Goal: Obtain resource: Download file/media

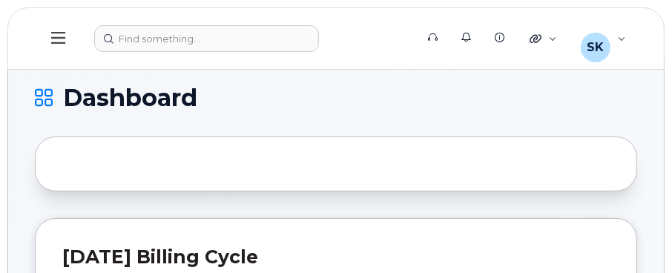
click at [47, 99] on icon at bounding box center [44, 98] width 18 height 18
click at [62, 38] on icon at bounding box center [58, 38] width 14 height 12
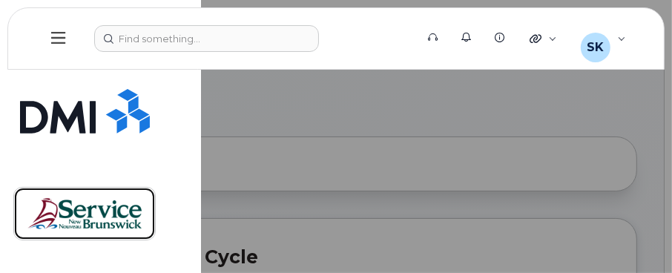
click at [113, 214] on img at bounding box center [84, 213] width 114 height 43
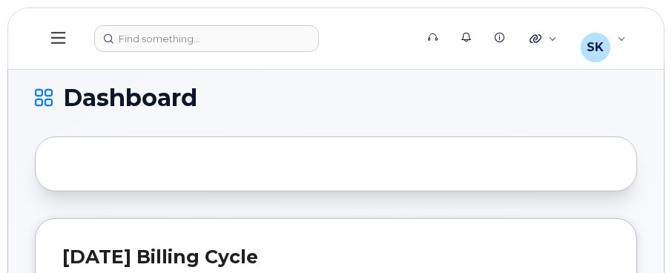
click at [53, 38] on icon at bounding box center [58, 38] width 14 height 12
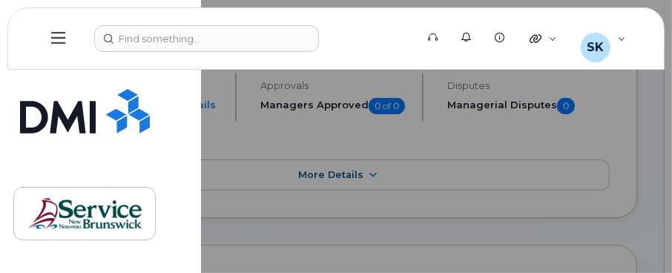
scroll to position [222, 0]
click at [250, 170] on div at bounding box center [336, 136] width 672 height 273
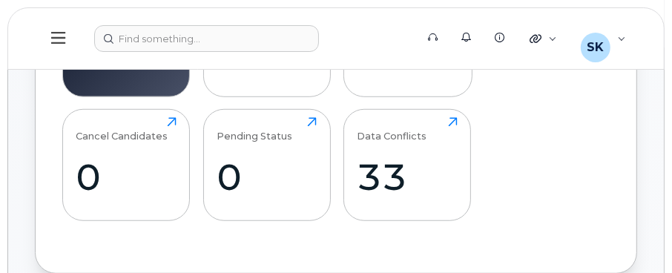
scroll to position [371, 0]
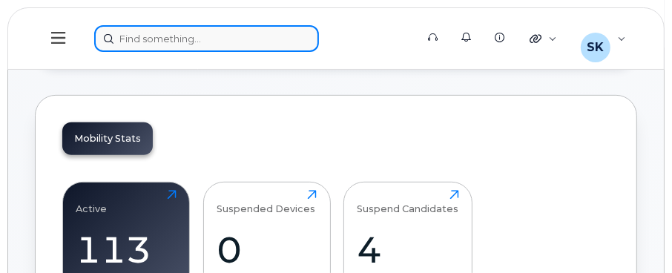
click at [254, 38] on div at bounding box center [249, 38] width 311 height 27
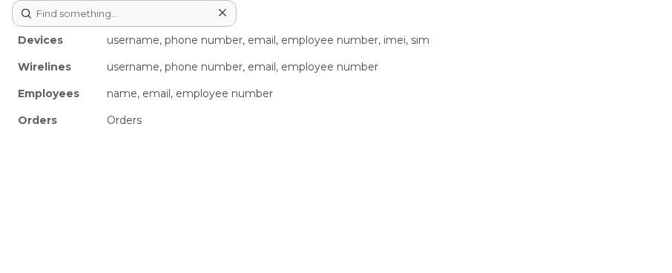
click at [353, 179] on div "Devices username, phone number, email, employee number, imei, sim Wirelines use…" at bounding box center [336, 136] width 672 height 273
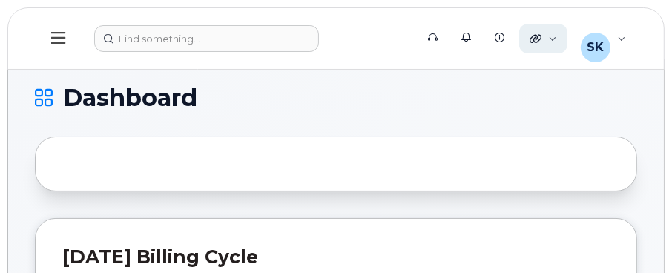
click at [555, 32] on div "Quicklinks" at bounding box center [543, 39] width 48 height 30
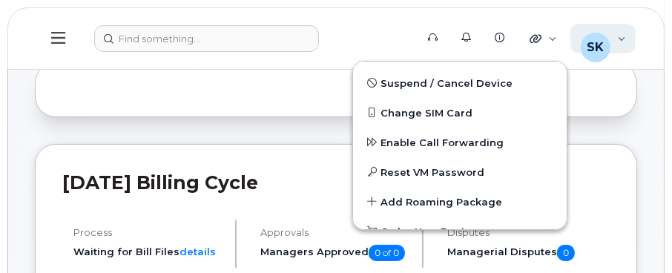
click at [613, 38] on div "SK Smith, Kelly (ONB) Wireless Admin" at bounding box center [603, 39] width 66 height 30
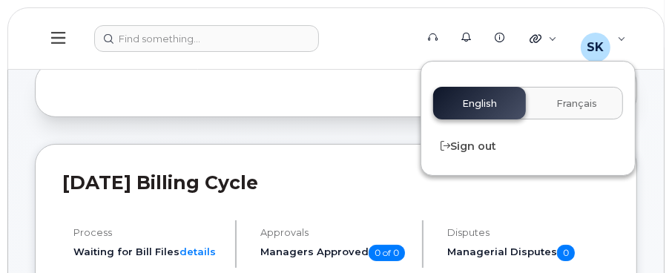
click at [456, 120] on div "English Français" at bounding box center [528, 103] width 214 height 56
drag, startPoint x: 466, startPoint y: 108, endPoint x: 459, endPoint y: 111, distance: 8.3
click at [466, 107] on div "English Français" at bounding box center [528, 103] width 190 height 33
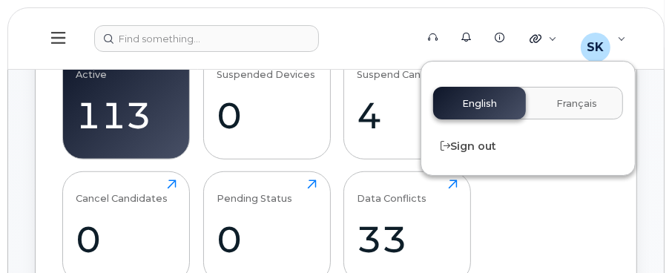
scroll to position [518, 0]
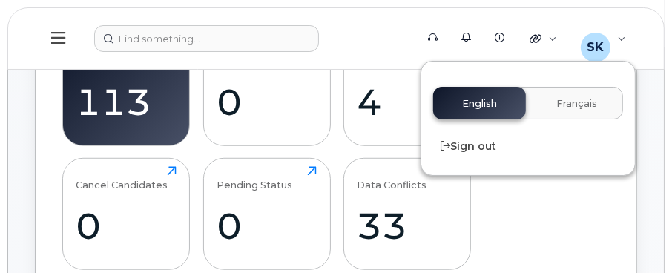
drag, startPoint x: 59, startPoint y: 41, endPoint x: 58, endPoint y: 55, distance: 14.2
click at [47, 65] on header "Support Alerts Knowledge Base Quicklinks Suspend / Cancel Device Change SIM Car…" at bounding box center [335, 38] width 657 height 62
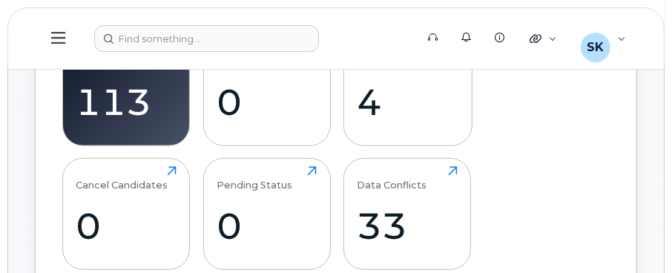
click at [61, 30] on icon at bounding box center [58, 38] width 14 height 16
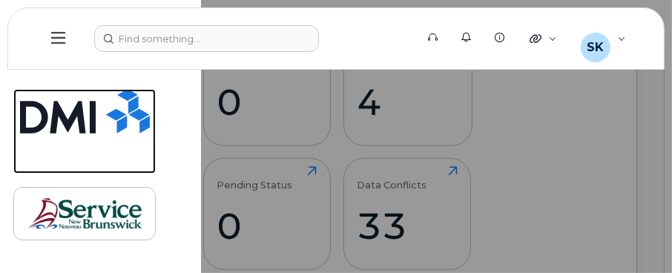
click at [80, 111] on img at bounding box center [85, 111] width 130 height 44
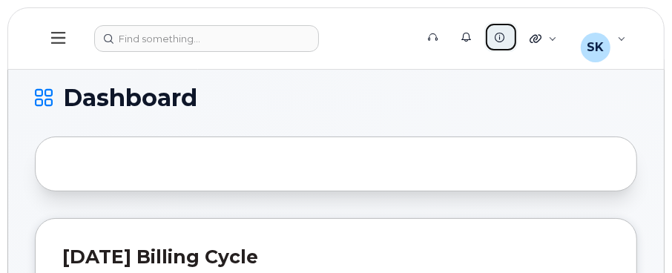
click at [504, 33] on icon at bounding box center [500, 38] width 10 height 10
click at [56, 39] on icon at bounding box center [58, 38] width 14 height 16
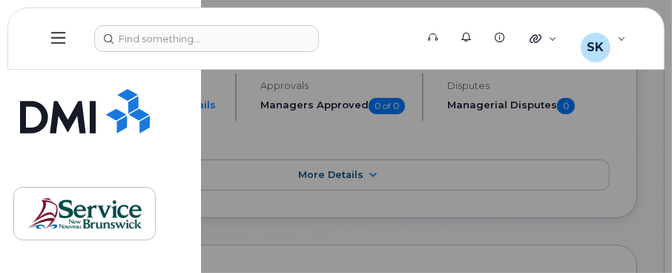
scroll to position [222, 0]
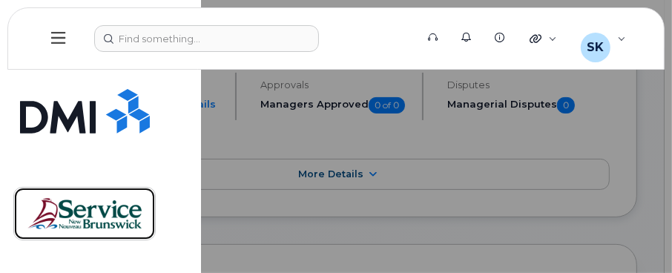
click at [96, 208] on img at bounding box center [84, 213] width 114 height 43
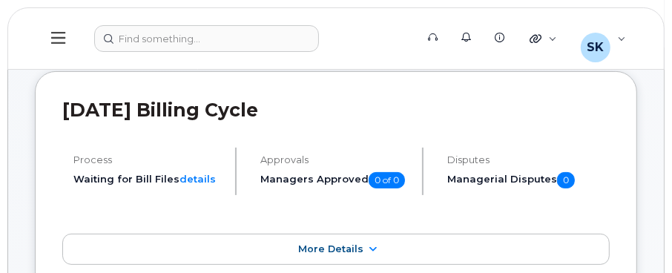
scroll to position [148, 0]
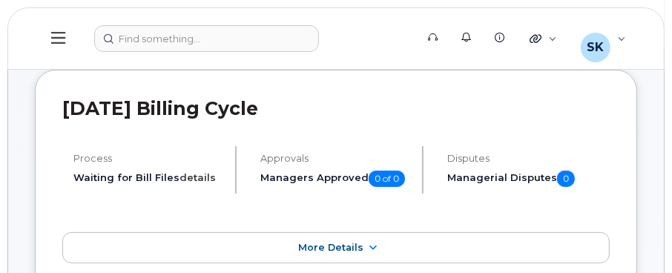
click at [191, 179] on link "details" at bounding box center [197, 177] width 36 height 12
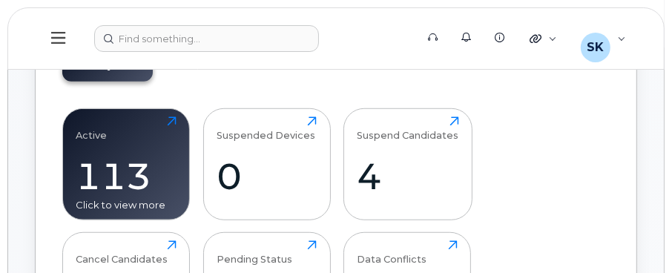
scroll to position [592, 0]
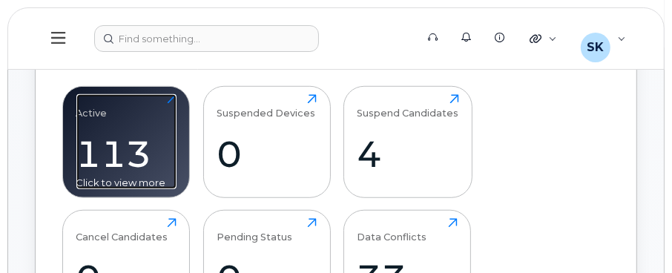
click at [141, 181] on div "Click to view more" at bounding box center [126, 183] width 100 height 14
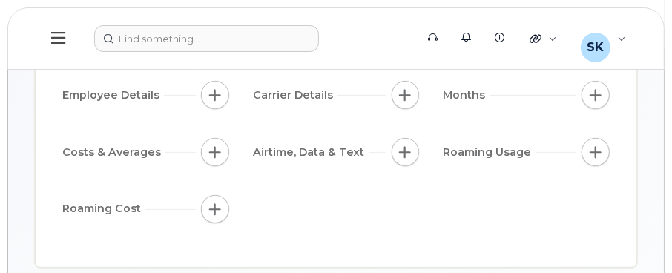
scroll to position [154, 0]
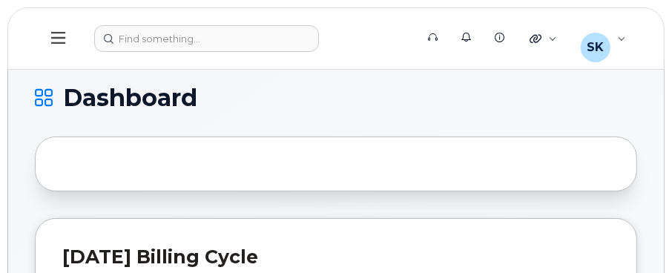
click at [42, 96] on icon at bounding box center [44, 98] width 18 height 18
click at [63, 37] on icon at bounding box center [58, 38] width 14 height 12
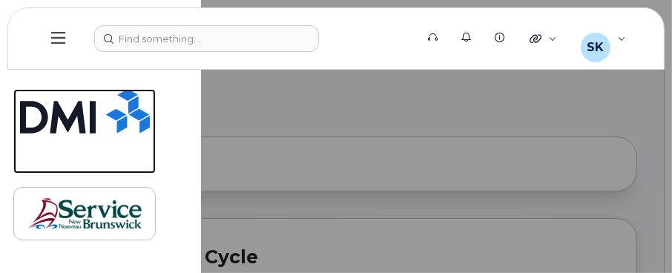
click at [50, 116] on img at bounding box center [85, 111] width 130 height 44
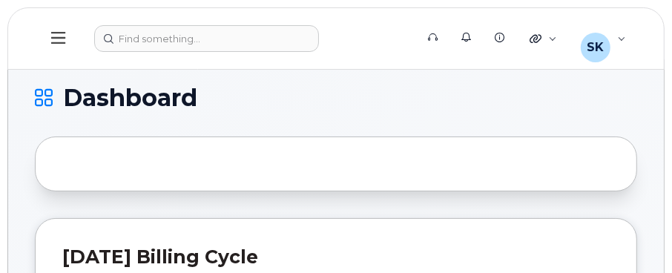
click at [50, 97] on icon at bounding box center [44, 98] width 18 height 18
drag, startPoint x: 56, startPoint y: 39, endPoint x: 31, endPoint y: 59, distance: 31.6
click at [32, 59] on header "Support Alerts Knowledge Base Quicklinks Suspend / Cancel Device Change SIM Car…" at bounding box center [335, 38] width 657 height 62
click at [59, 39] on icon at bounding box center [58, 38] width 14 height 16
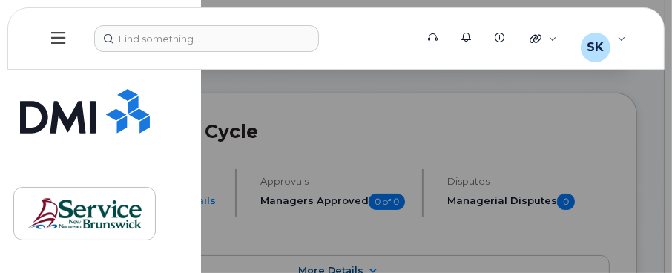
scroll to position [222, 0]
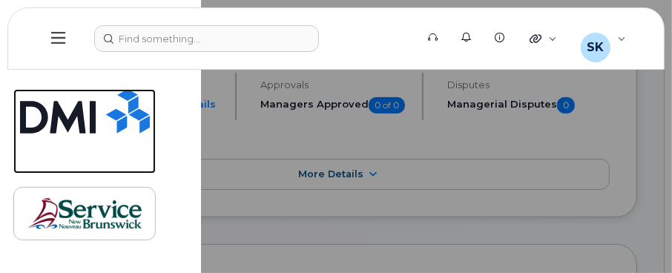
click at [129, 106] on img at bounding box center [85, 111] width 130 height 44
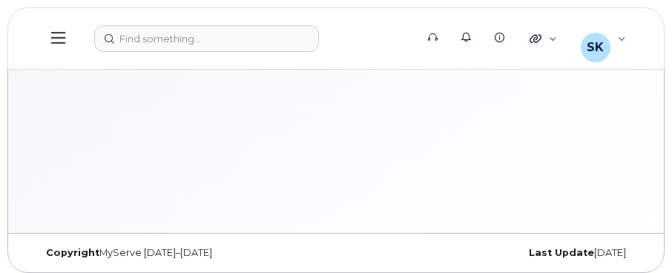
click at [48, 108] on div "Support Alerts Knowledge Base Quicklinks Suspend / Cancel Device Change SIM Car…" at bounding box center [335, 146] width 657 height 174
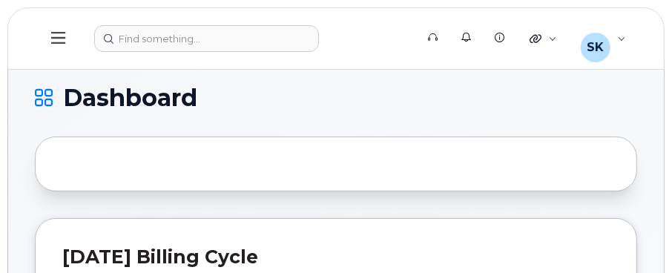
click at [63, 90] on span "Dashboard" at bounding box center [130, 98] width 134 height 22
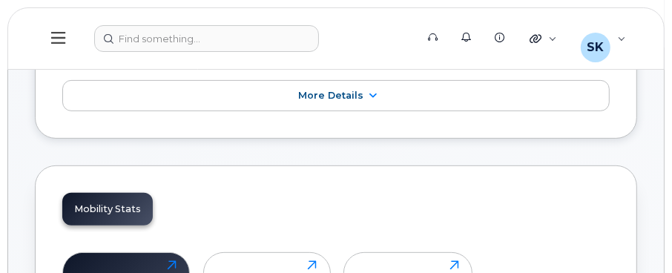
scroll to position [222, 0]
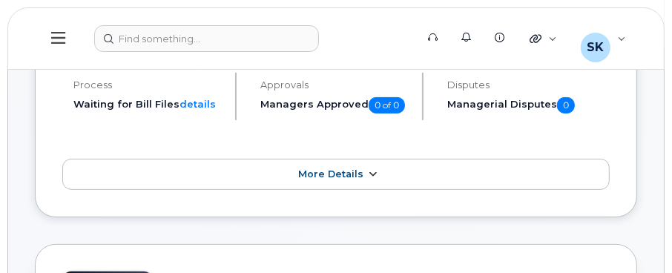
click at [328, 177] on span "More Details" at bounding box center [330, 173] width 65 height 11
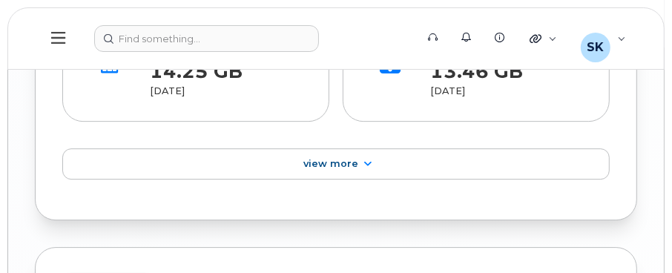
scroll to position [2521, 0]
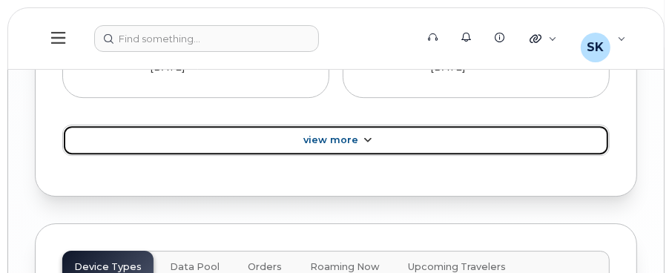
click at [239, 140] on link "View More" at bounding box center [335, 140] width 547 height 31
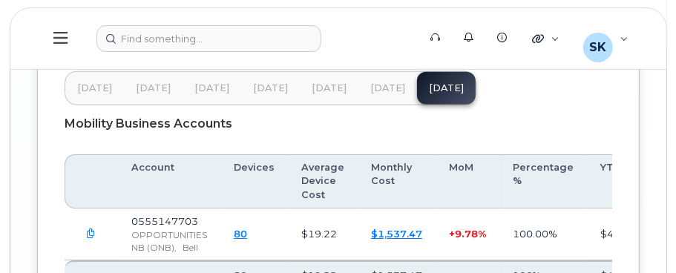
scroll to position [3868, 0]
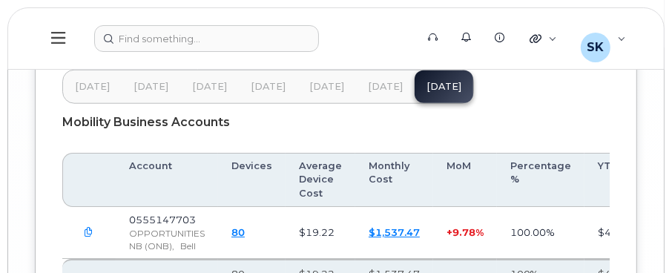
click at [388, 238] on link "$1,537.47" at bounding box center [394, 232] width 51 height 12
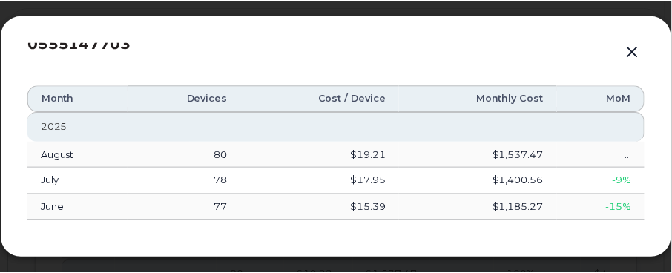
scroll to position [0, 0]
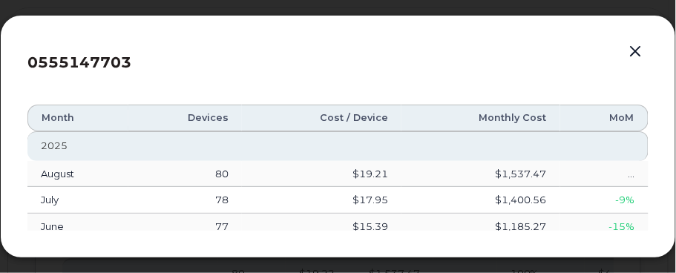
click at [641, 56] on button "button" at bounding box center [635, 52] width 22 height 21
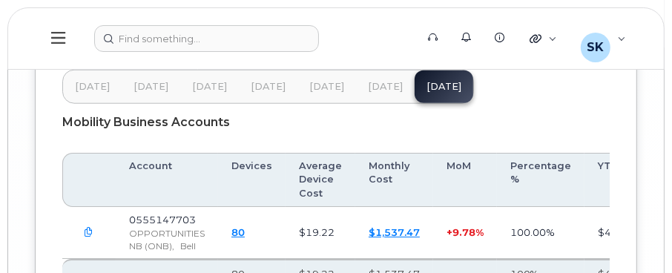
click at [384, 89] on span "[DATE]" at bounding box center [385, 87] width 35 height 12
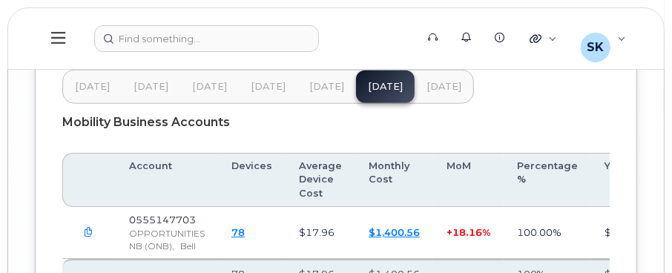
click at [331, 93] on span "[DATE]" at bounding box center [326, 87] width 35 height 12
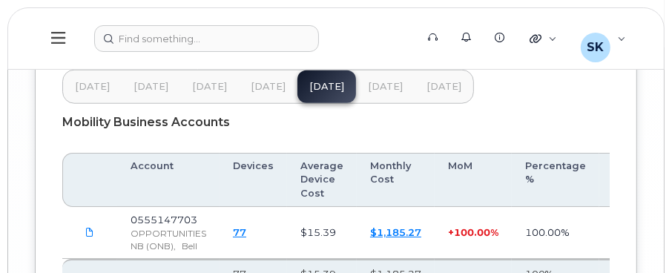
click at [270, 93] on span "[DATE]" at bounding box center [268, 87] width 35 height 12
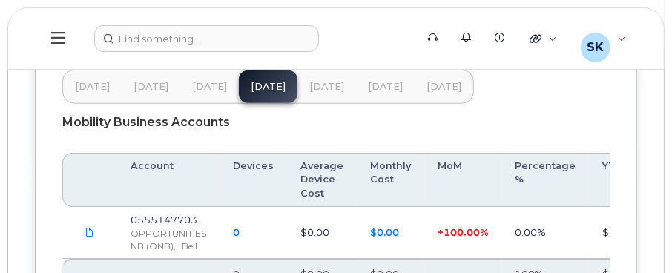
click at [96, 93] on span "[DATE]" at bounding box center [92, 87] width 35 height 12
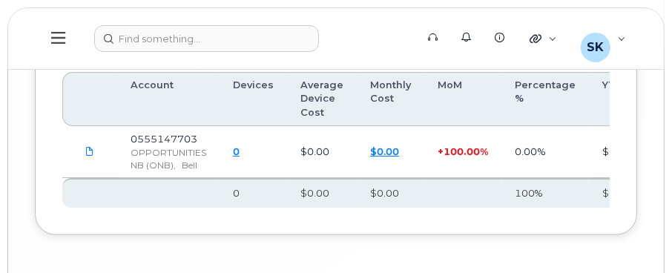
scroll to position [3868, 0]
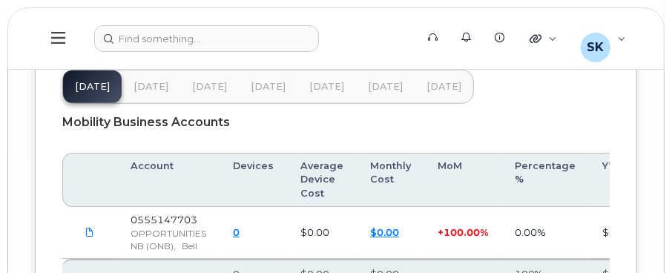
click at [157, 93] on span "[DATE]" at bounding box center [150, 87] width 35 height 12
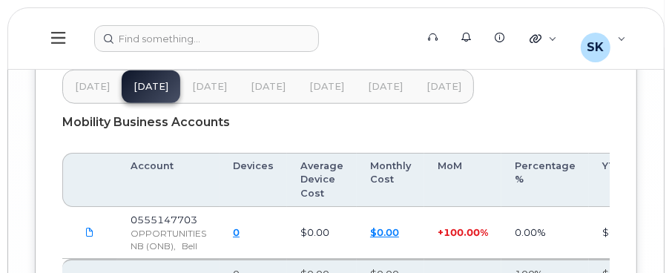
click at [203, 93] on span "[DATE]" at bounding box center [209, 87] width 35 height 12
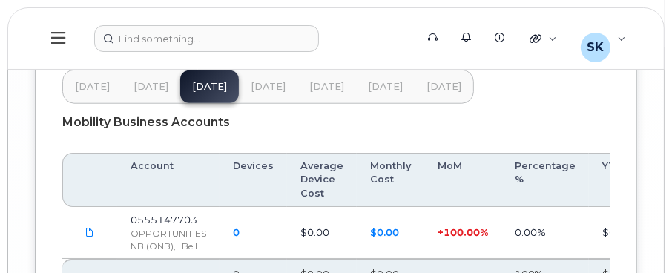
click at [271, 93] on span "[DATE]" at bounding box center [268, 87] width 35 height 12
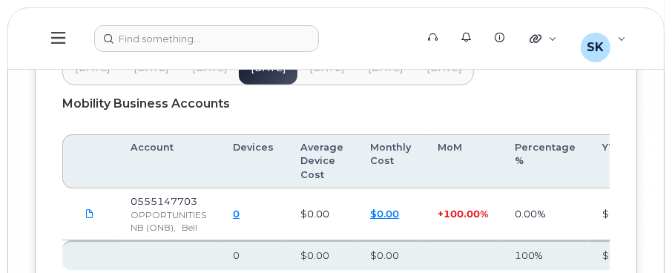
scroll to position [3794, 0]
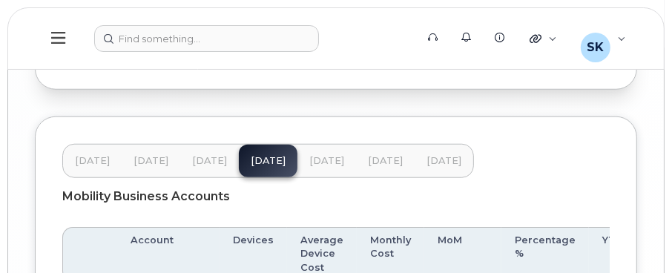
click at [317, 167] on span "[DATE]" at bounding box center [326, 161] width 35 height 12
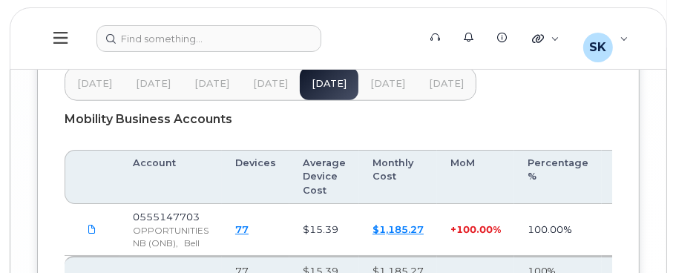
scroll to position [3942, 0]
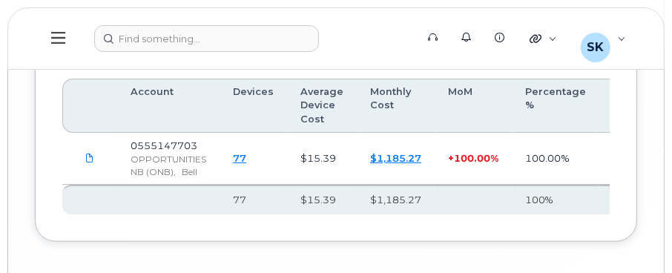
click at [379, 164] on link "$1,185.27" at bounding box center [395, 158] width 51 height 12
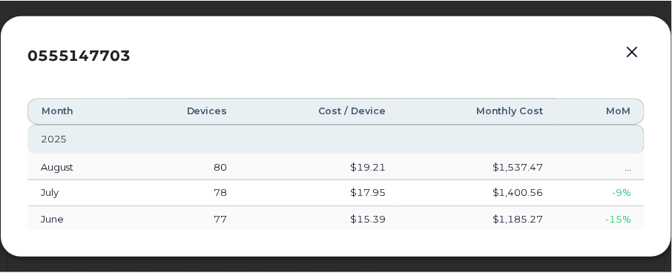
scroll to position [0, 0]
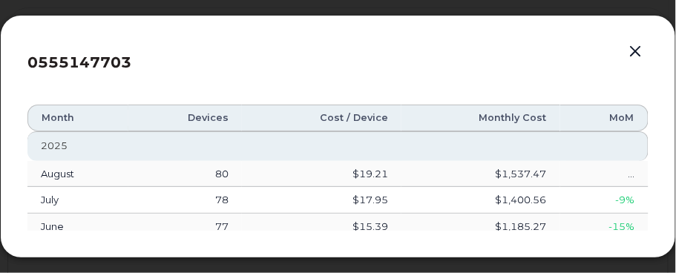
click at [634, 50] on button "button" at bounding box center [635, 52] width 22 height 21
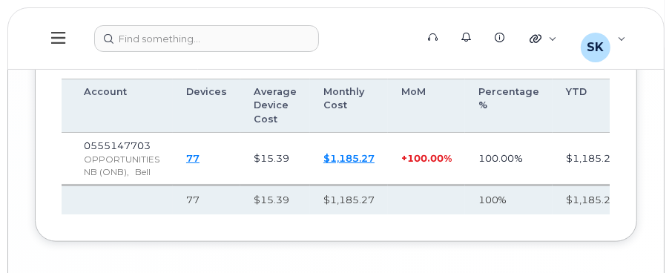
scroll to position [0, 54]
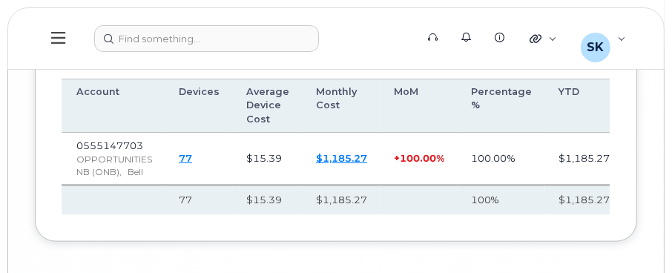
drag, startPoint x: 352, startPoint y: 166, endPoint x: 313, endPoint y: 56, distance: 117.3
click at [313, 56] on header "Support Alerts Knowledge Base Quicklinks Suspend / Cancel Device Change SIM Car…" at bounding box center [335, 38] width 657 height 62
click at [64, 45] on icon at bounding box center [58, 38] width 14 height 16
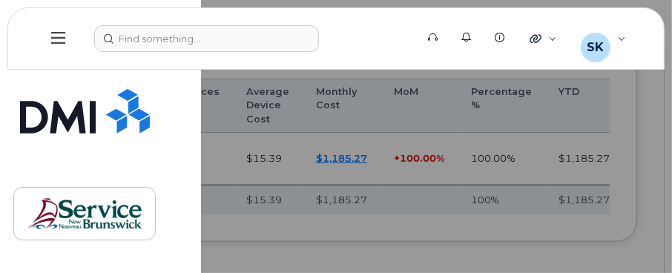
click at [287, 142] on div at bounding box center [336, 136] width 672 height 273
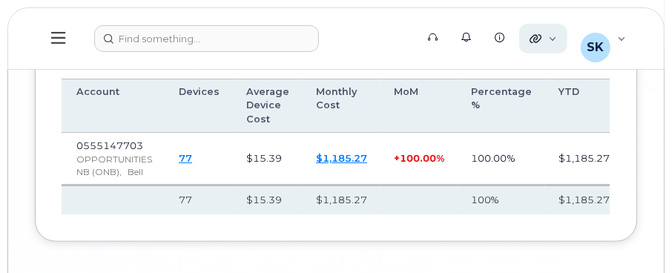
click at [534, 37] on icon at bounding box center [535, 39] width 12 height 12
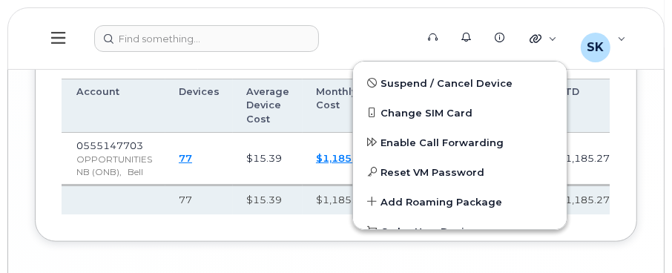
click at [251, 147] on td "$15.39" at bounding box center [268, 159] width 70 height 52
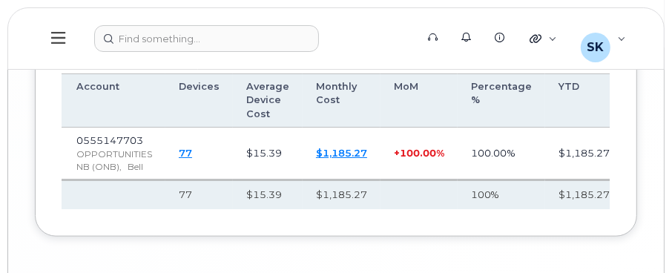
scroll to position [3719, 0]
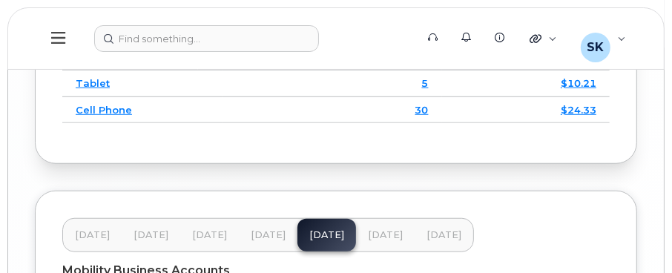
click at [374, 234] on button "[DATE]" at bounding box center [385, 235] width 59 height 33
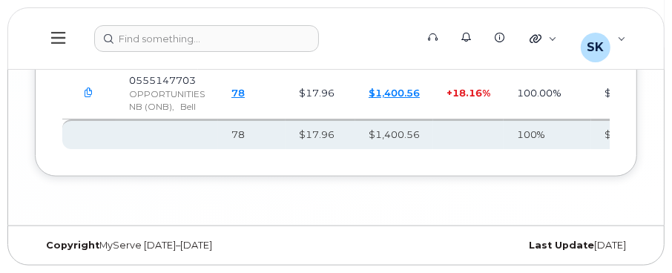
scroll to position [3794, 0]
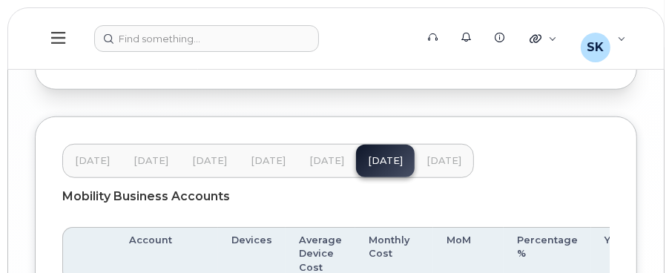
click at [431, 165] on span "[DATE]" at bounding box center [443, 161] width 35 height 12
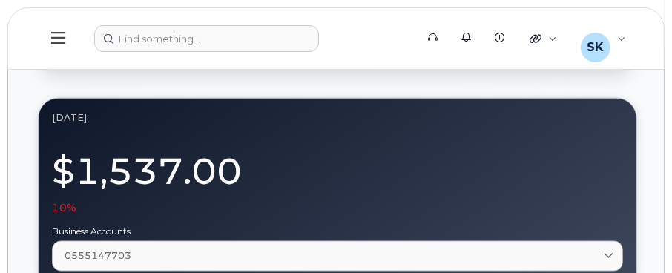
scroll to position [902, 0]
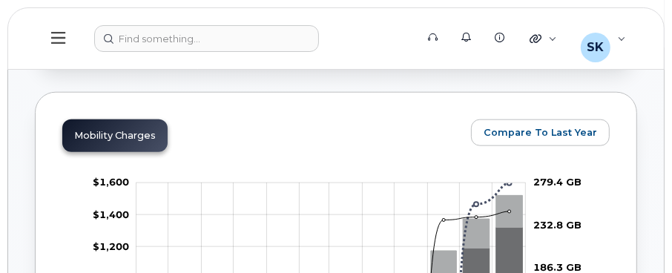
click at [50, 33] on button at bounding box center [58, 38] width 47 height 43
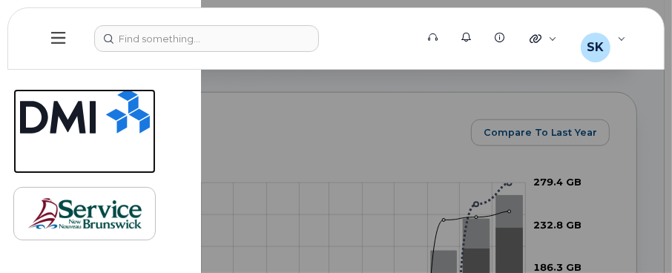
drag, startPoint x: 107, startPoint y: 117, endPoint x: 67, endPoint y: 117, distance: 40.0
click at [67, 117] on img at bounding box center [85, 111] width 130 height 44
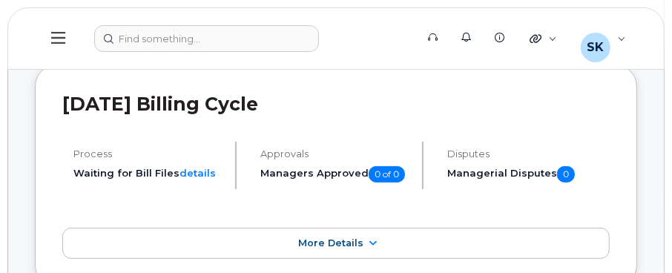
scroll to position [148, 0]
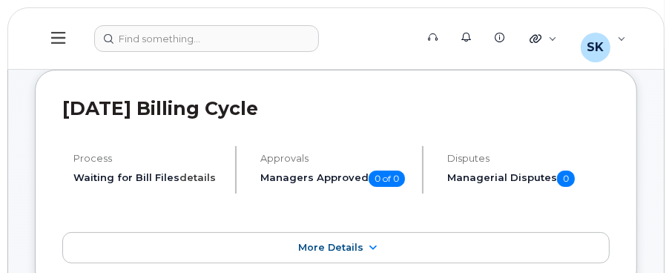
click at [194, 174] on link "details" at bounding box center [197, 177] width 36 height 12
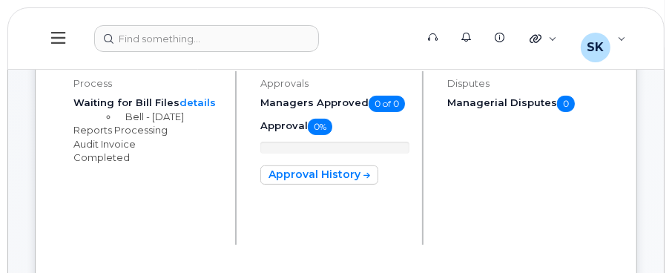
scroll to position [222, 0]
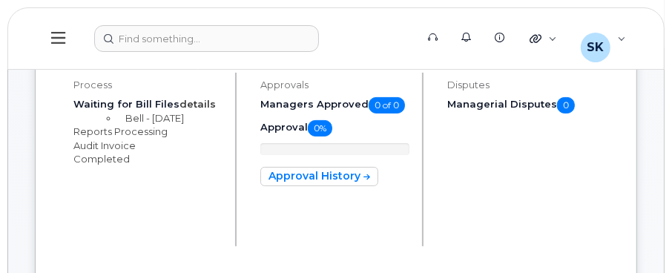
click at [197, 99] on link "details" at bounding box center [197, 104] width 36 height 12
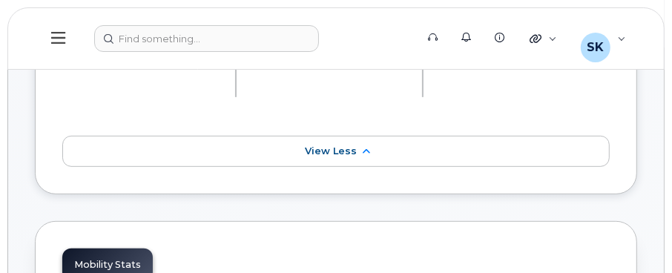
scroll to position [518, 0]
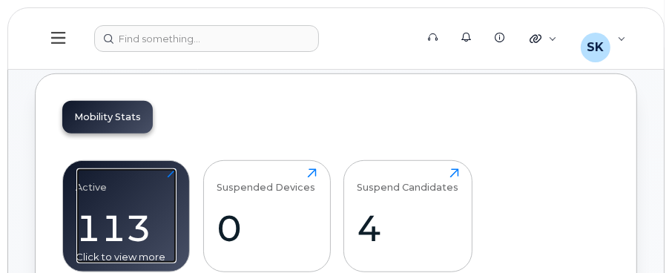
click at [146, 232] on div "113" at bounding box center [126, 228] width 100 height 44
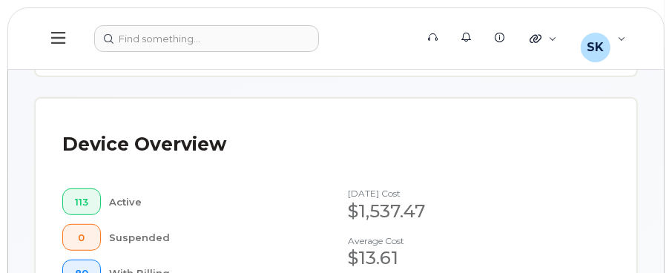
scroll to position [518, 0]
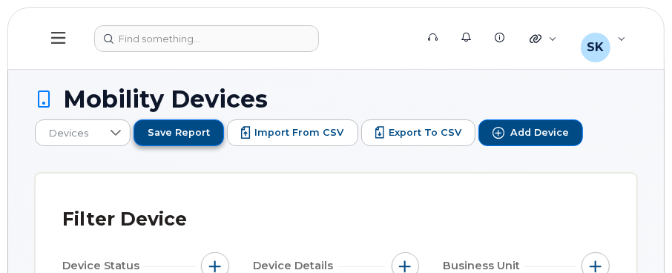
click at [153, 128] on span "Save Report" at bounding box center [179, 132] width 62 height 13
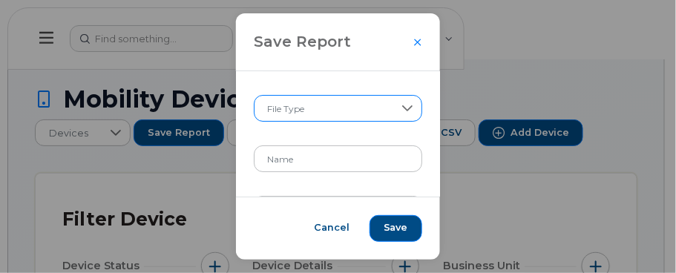
click at [410, 107] on div at bounding box center [407, 108] width 28 height 25
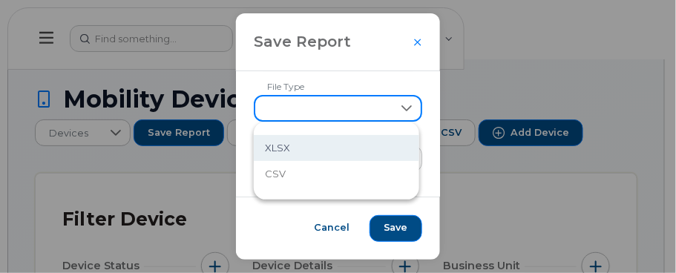
click at [346, 150] on li "XLSX" at bounding box center [336, 148] width 165 height 26
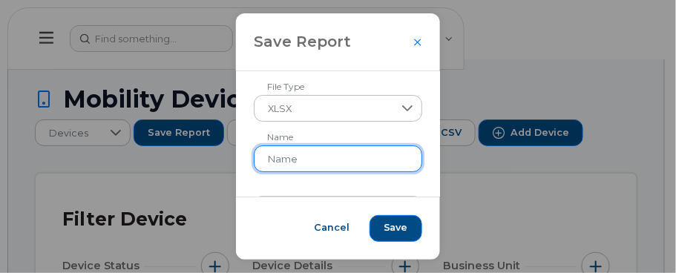
click at [371, 157] on input "Name" at bounding box center [338, 158] width 168 height 27
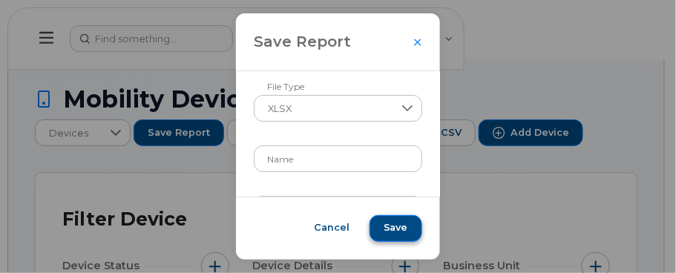
click at [403, 233] on span "Save" at bounding box center [395, 227] width 24 height 13
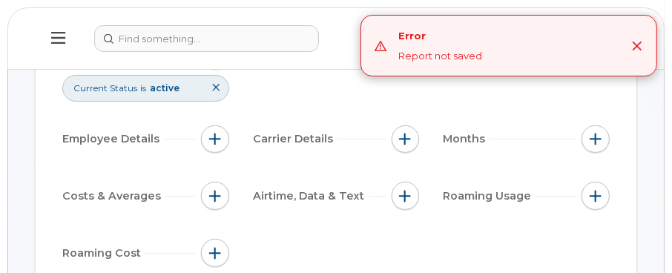
scroll to position [222, 0]
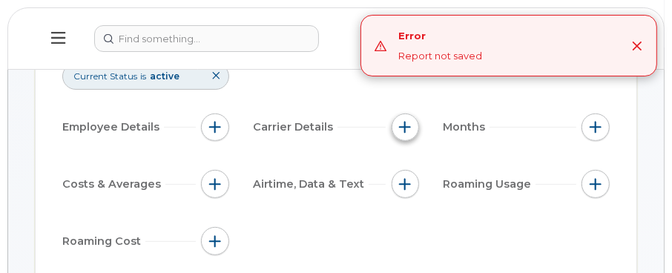
click at [400, 125] on span "button" at bounding box center [405, 127] width 12 height 12
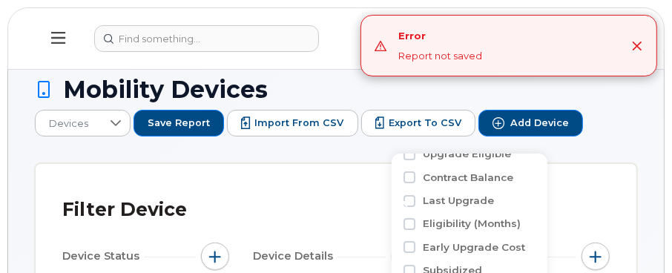
scroll to position [0, 0]
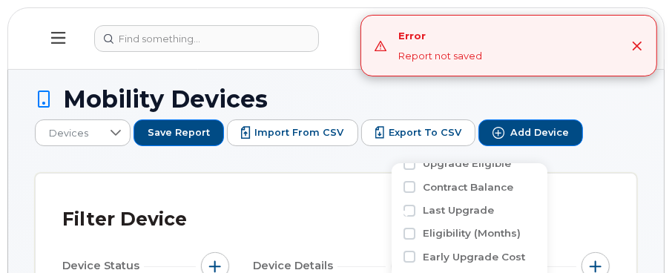
click at [64, 33] on icon at bounding box center [58, 38] width 14 height 12
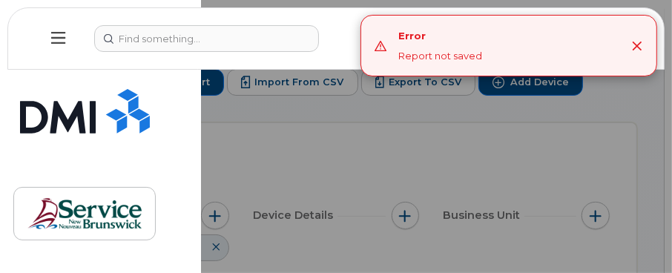
scroll to position [74, 0]
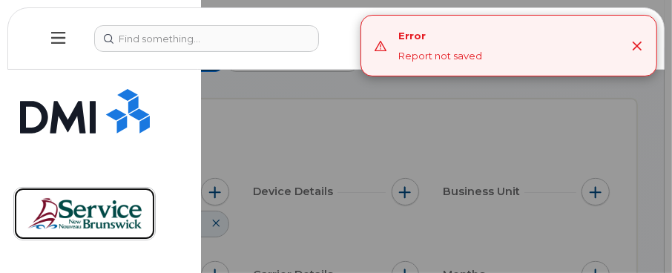
click at [109, 225] on img at bounding box center [84, 213] width 114 height 43
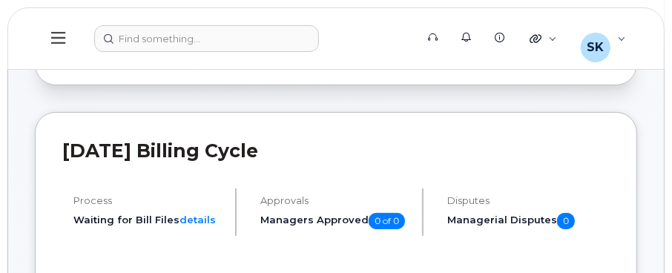
scroll to position [148, 0]
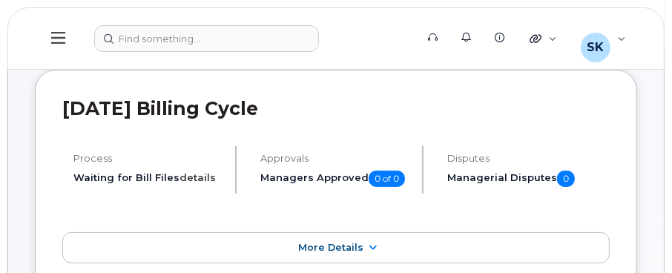
click at [188, 175] on link "details" at bounding box center [197, 177] width 36 height 12
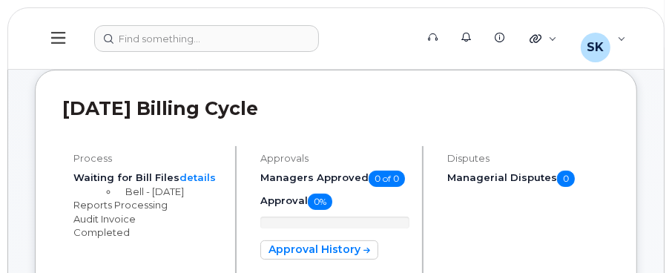
scroll to position [222, 0]
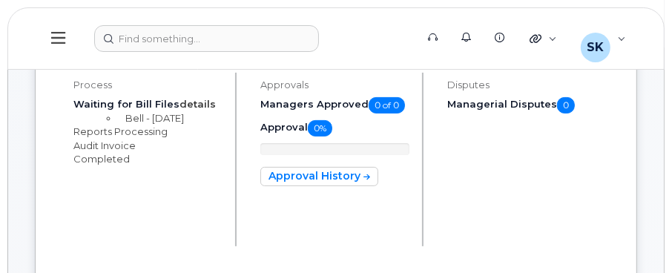
click at [200, 104] on link "details" at bounding box center [197, 104] width 36 height 12
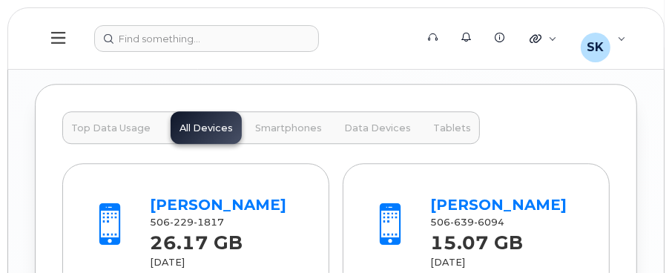
scroll to position [2150, 0]
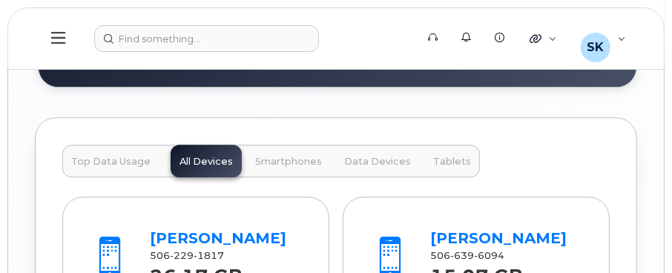
click at [271, 156] on span "Smartphones" at bounding box center [288, 162] width 67 height 12
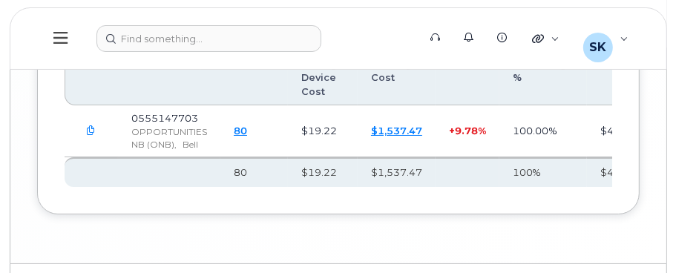
scroll to position [3114, 0]
click at [401, 136] on link "$1,537.47" at bounding box center [394, 130] width 51 height 12
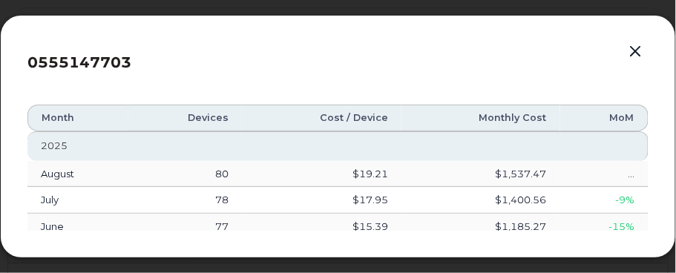
click at [479, 249] on div "0555147703 Month Devices Cost / Device Monthly Cost MoM [DATE] 80 $19.21 $1,537…" at bounding box center [338, 136] width 676 height 243
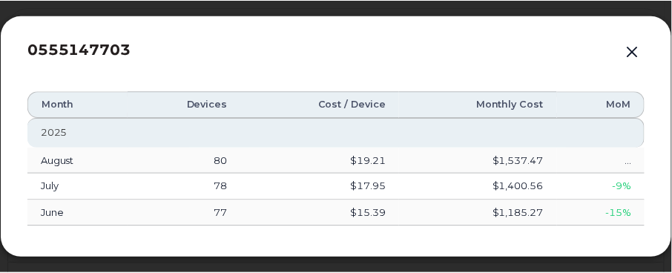
scroll to position [19, 0]
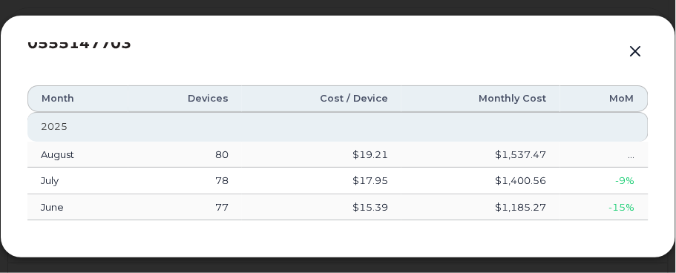
drag, startPoint x: 50, startPoint y: 204, endPoint x: 311, endPoint y: 162, distance: 265.0
click at [50, 203] on td "June" at bounding box center [77, 207] width 101 height 27
drag, startPoint x: 527, startPoint y: 195, endPoint x: 375, endPoint y: 151, distance: 158.4
click at [527, 194] on td "$1,185.27" at bounding box center [480, 207] width 158 height 27
click at [638, 56] on button "button" at bounding box center [635, 52] width 22 height 21
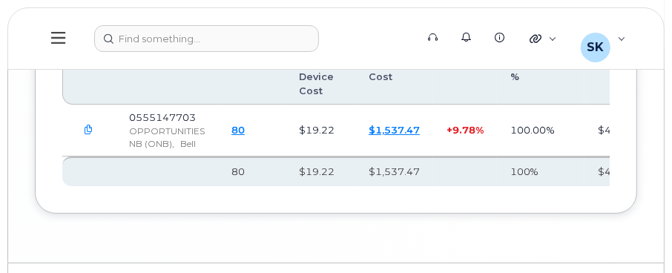
drag, startPoint x: 392, startPoint y: 136, endPoint x: 151, endPoint y: 153, distance: 241.5
click at [151, 149] on span "OPPORTUNITIES NB (ONB)," at bounding box center [167, 137] width 76 height 24
click at [88, 135] on icon "button" at bounding box center [90, 130] width 10 height 10
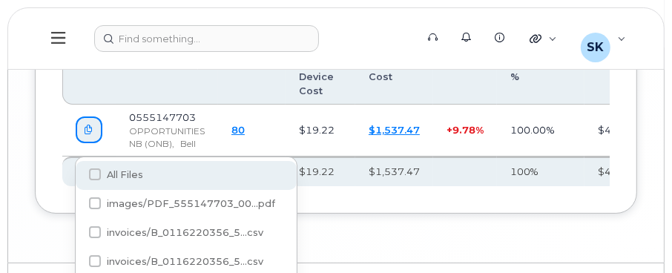
click at [108, 179] on div "All Files" at bounding box center [186, 175] width 221 height 29
checkbox input "true"
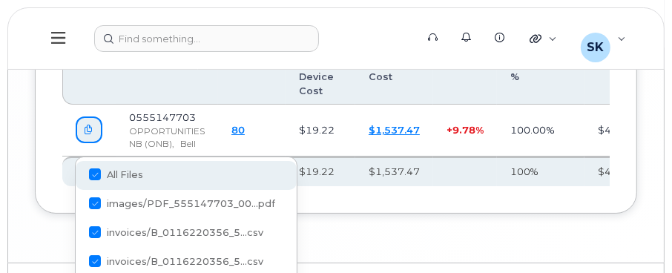
checkbox input "true"
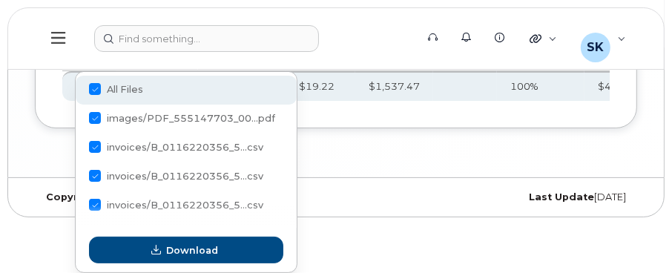
scroll to position [3200, 0]
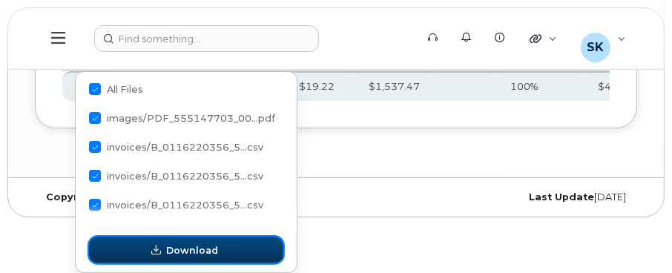
click at [194, 251] on span "Download" at bounding box center [192, 250] width 52 height 14
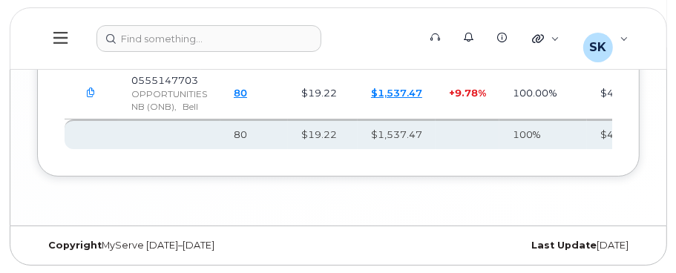
scroll to position [3163, 0]
click at [235, 89] on link "80" at bounding box center [237, 93] width 13 height 12
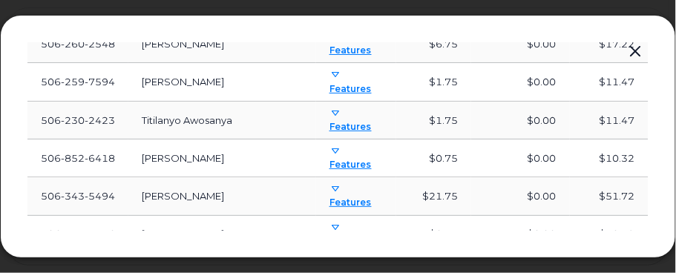
scroll to position [615, 0]
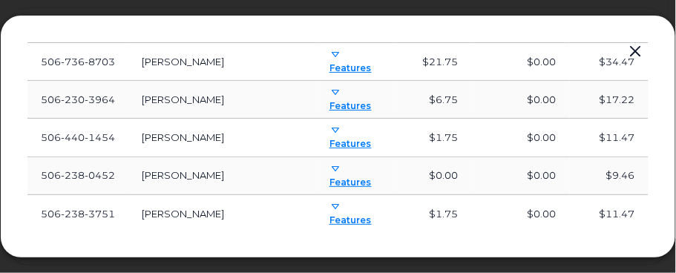
scroll to position [1269, 0]
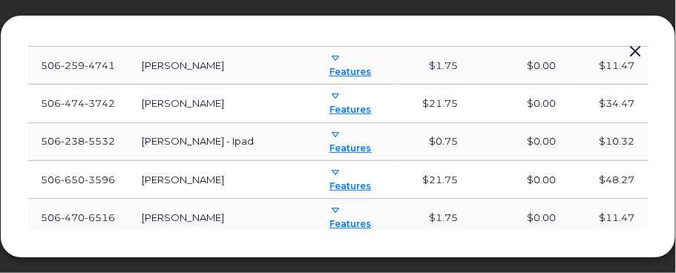
scroll to position [1922, 0]
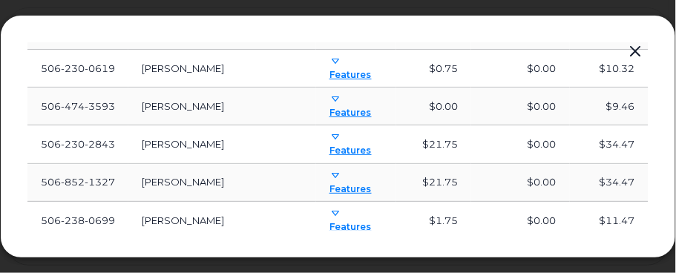
scroll to position [2575, 0]
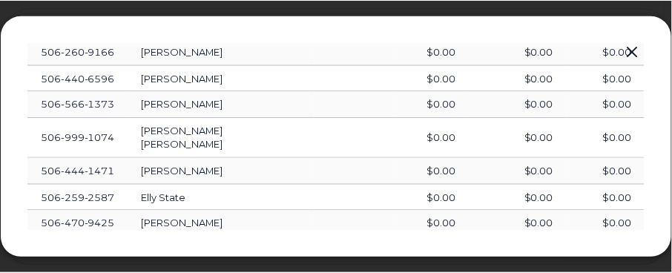
scroll to position [0, 0]
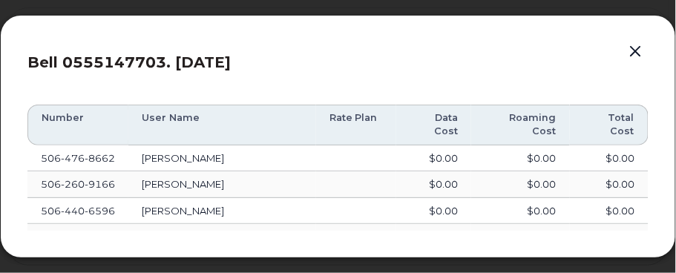
click at [633, 49] on button "button" at bounding box center [635, 52] width 22 height 21
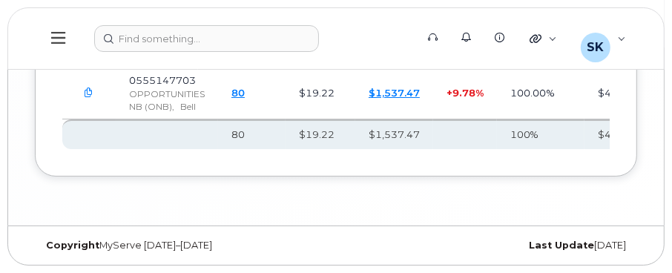
click at [89, 88] on icon "button" at bounding box center [90, 93] width 10 height 10
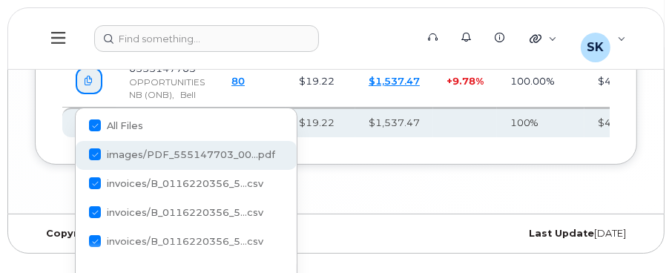
scroll to position [3200, 0]
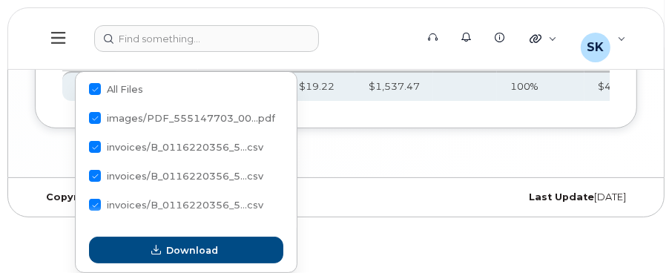
drag, startPoint x: 386, startPoint y: 156, endPoint x: 260, endPoint y: 131, distance: 128.4
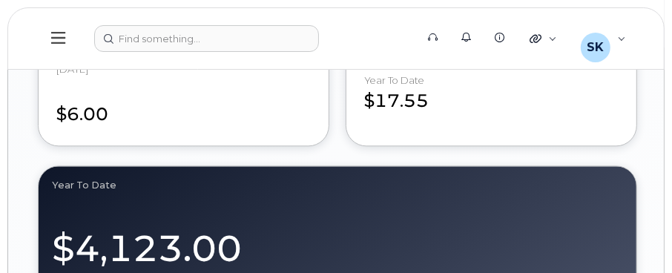
scroll to position [1557, 0]
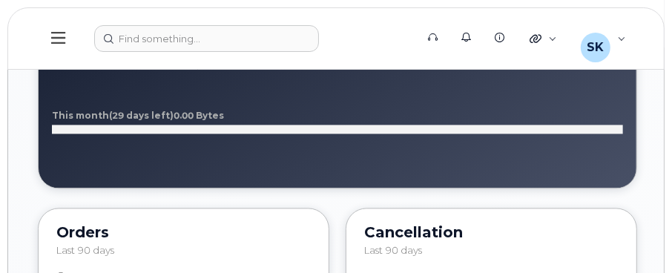
click at [62, 35] on icon at bounding box center [58, 38] width 14 height 16
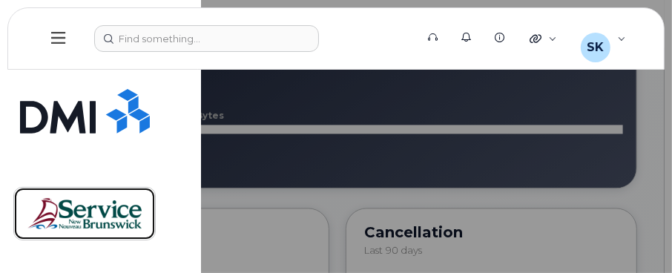
drag, startPoint x: 118, startPoint y: 208, endPoint x: 210, endPoint y: 207, distance: 92.0
click at [118, 208] on img at bounding box center [84, 213] width 114 height 43
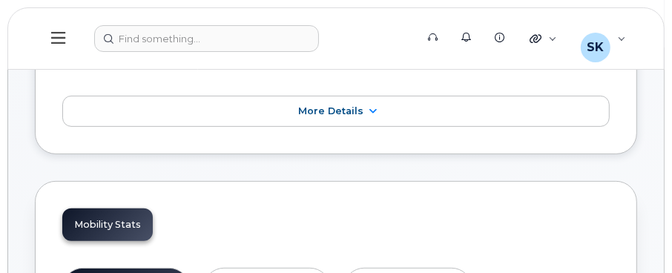
scroll to position [296, 0]
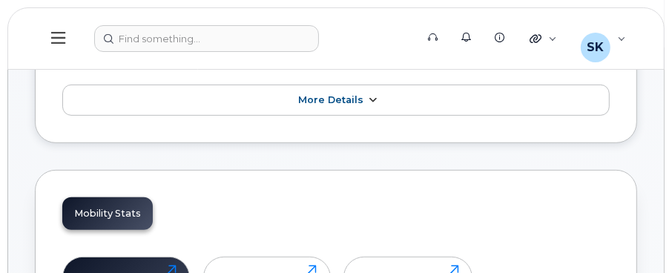
click at [327, 102] on span "More Details" at bounding box center [330, 99] width 65 height 11
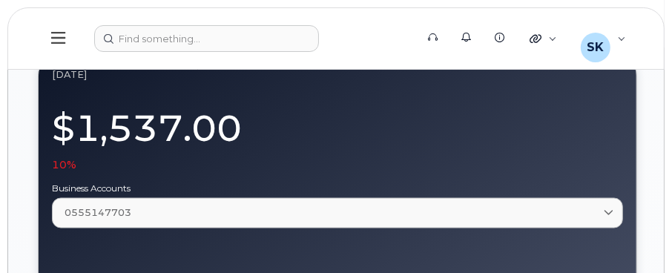
scroll to position [1408, 0]
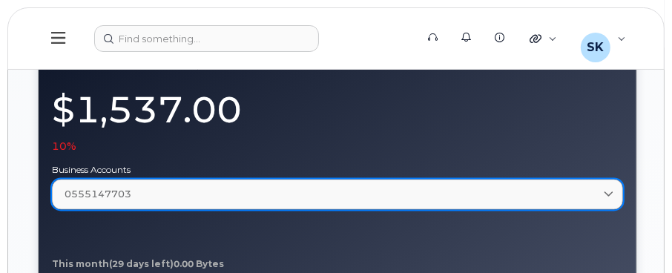
click at [66, 188] on span "0555147703" at bounding box center [98, 195] width 67 height 14
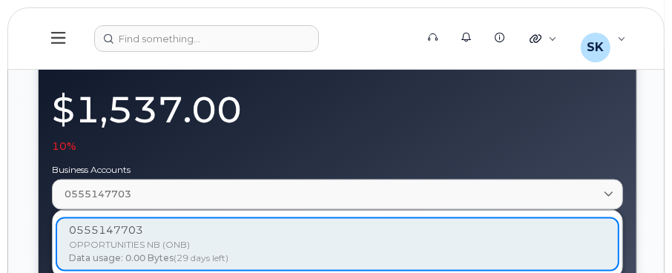
click at [70, 223] on div "0555147703 OPPORTUNITIES NB (ONB) Data usage: 0.00 Bytes (29 days left)" at bounding box center [338, 244] width 564 height 54
